Goal: Task Accomplishment & Management: Manage account settings

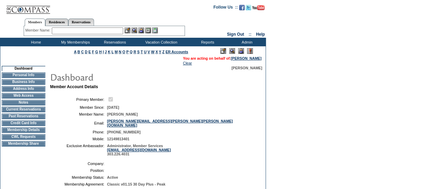
click at [242, 52] on img at bounding box center [241, 51] width 6 height 6
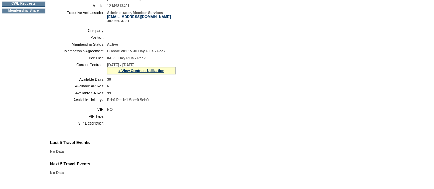
scroll to position [134, 0]
click at [135, 73] on div "» View Contract Utilization" at bounding box center [141, 70] width 69 height 8
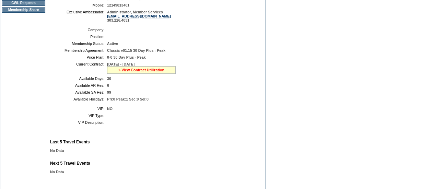
click at [132, 70] on link "» View Contract Utilization" at bounding box center [141, 70] width 46 height 4
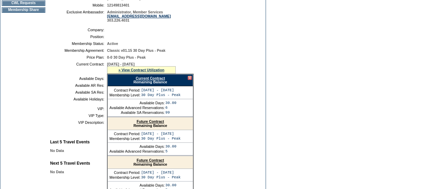
scroll to position [159, 0]
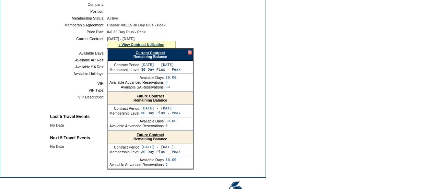
click at [152, 134] on link "Future Contract" at bounding box center [150, 135] width 27 height 4
click at [190, 55] on div at bounding box center [190, 52] width 4 height 4
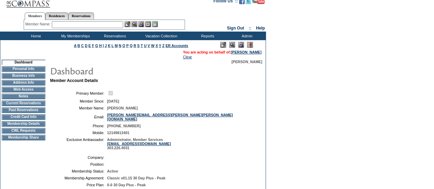
scroll to position [0, 0]
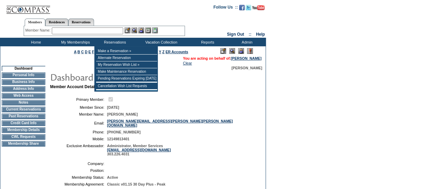
click at [192, 103] on td at bounding box center [180, 99] width 146 height 7
click at [185, 57] on td "Browse Calendars" at bounding box center [179, 59] width 31 height 7
